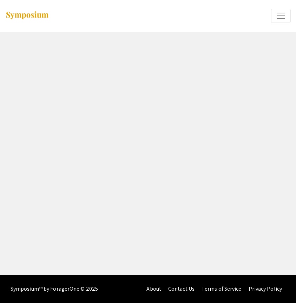
click at [206, 139] on div "Home Features keyboard_arrow_down Case Studies Pricing Discover Events My Event…" at bounding box center [148, 137] width 296 height 275
click at [277, 16] on span "Expand or Collapse Menu" at bounding box center [281, 16] width 11 height 11
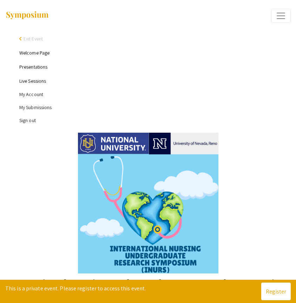
click at [41, 67] on link "Presentations" at bounding box center [33, 67] width 28 height 6
click at [41, 68] on link "Presentations" at bounding box center [33, 67] width 28 height 6
click at [43, 68] on link "Presentations" at bounding box center [33, 67] width 28 height 6
click at [44, 69] on link "Presentations" at bounding box center [33, 67] width 28 height 6
click at [43, 83] on link "Live Sessions" at bounding box center [32, 81] width 27 height 6
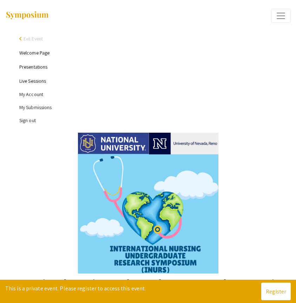
click at [43, 83] on link "Live Sessions" at bounding box center [32, 81] width 27 height 6
click at [72, 85] on li "Live Sessions" at bounding box center [155, 81] width 272 height 14
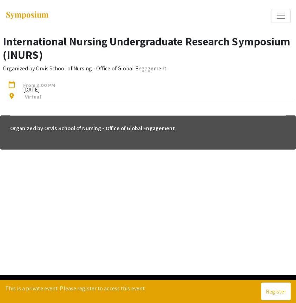
click at [286, 13] on span "Expand or Collapse Menu" at bounding box center [281, 16] width 11 height 11
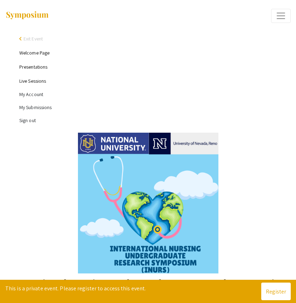
click at [38, 94] on li "My Account" at bounding box center [155, 94] width 272 height 13
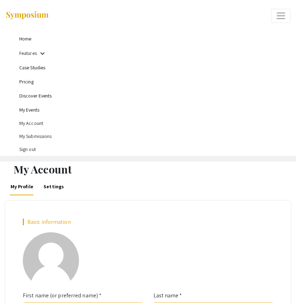
click at [41, 136] on li "My Submissions" at bounding box center [155, 136] width 272 height 13
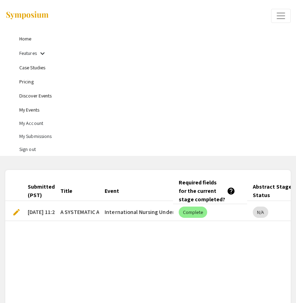
click at [18, 211] on span "edit" at bounding box center [16, 212] width 8 height 8
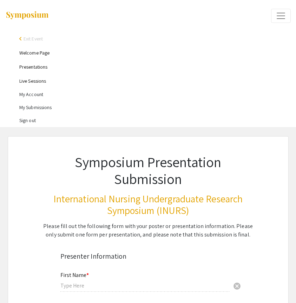
type input "[PERSON_NAME]"
type input "Mabasa"
type input "[EMAIL_ADDRESS][DOMAIN_NAME]"
type input "[GEOGRAPHIC_DATA]"
radio input "true"
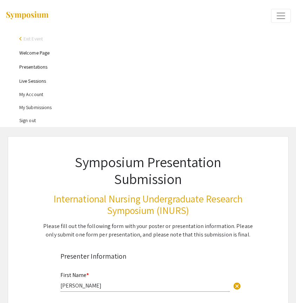
scroll to position [64, 0]
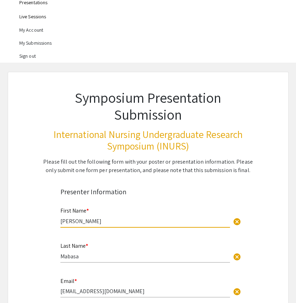
click at [99, 219] on input "[PERSON_NAME]" at bounding box center [145, 220] width 170 height 7
select select "custom"
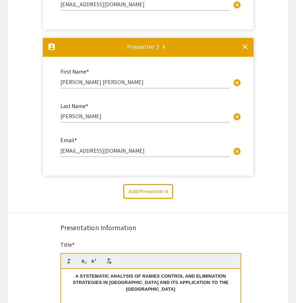
type input "0"
select select "custom"
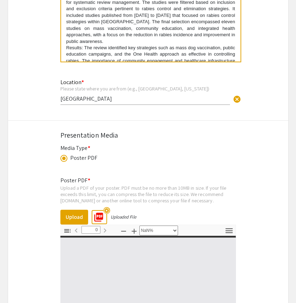
type input "1"
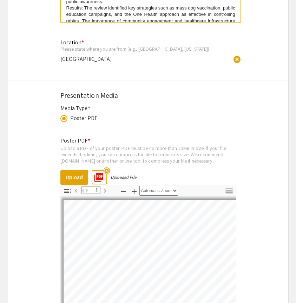
scroll to position [1058, 0]
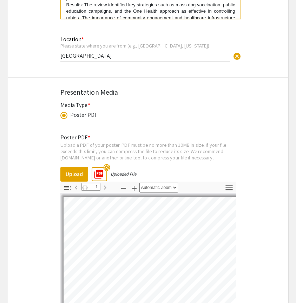
select select "auto"
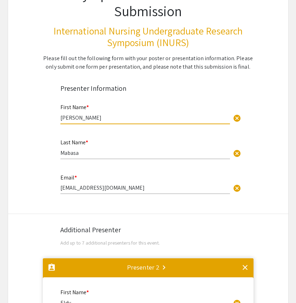
scroll to position [0, 0]
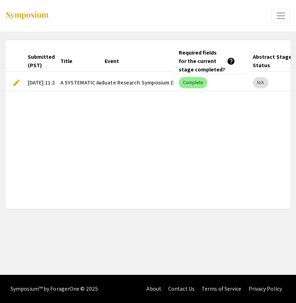
scroll to position [0, 99]
